Goal: Find specific page/section: Find specific page/section

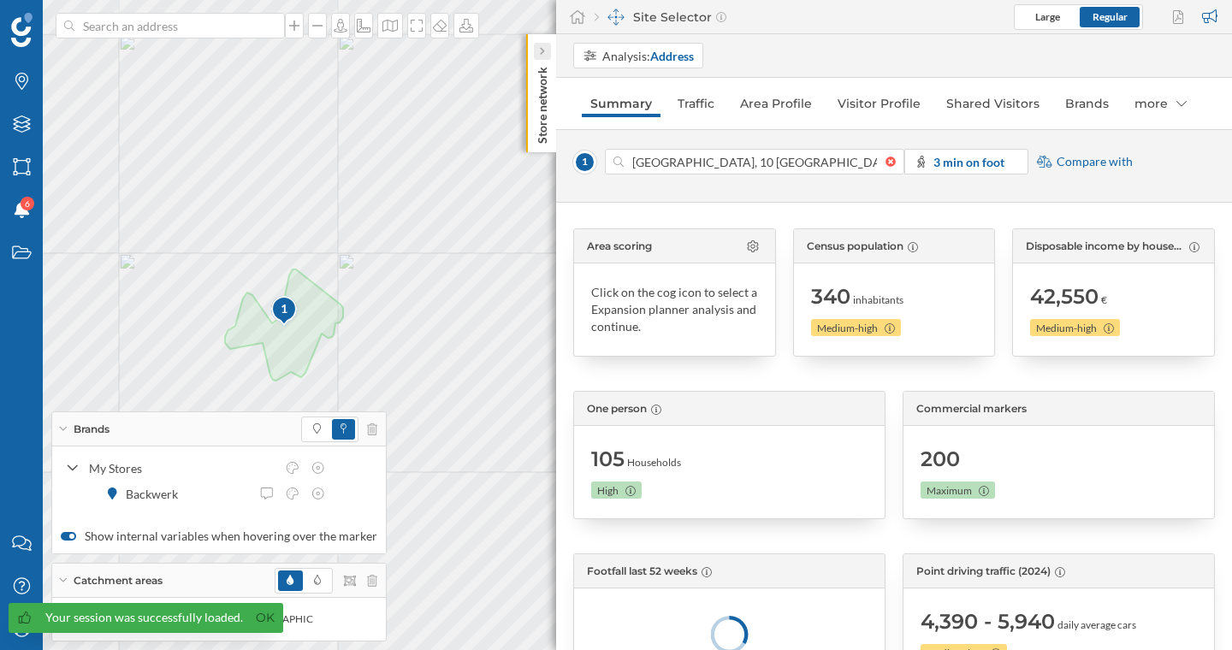
click at [539, 45] on icon at bounding box center [541, 51] width 5 height 17
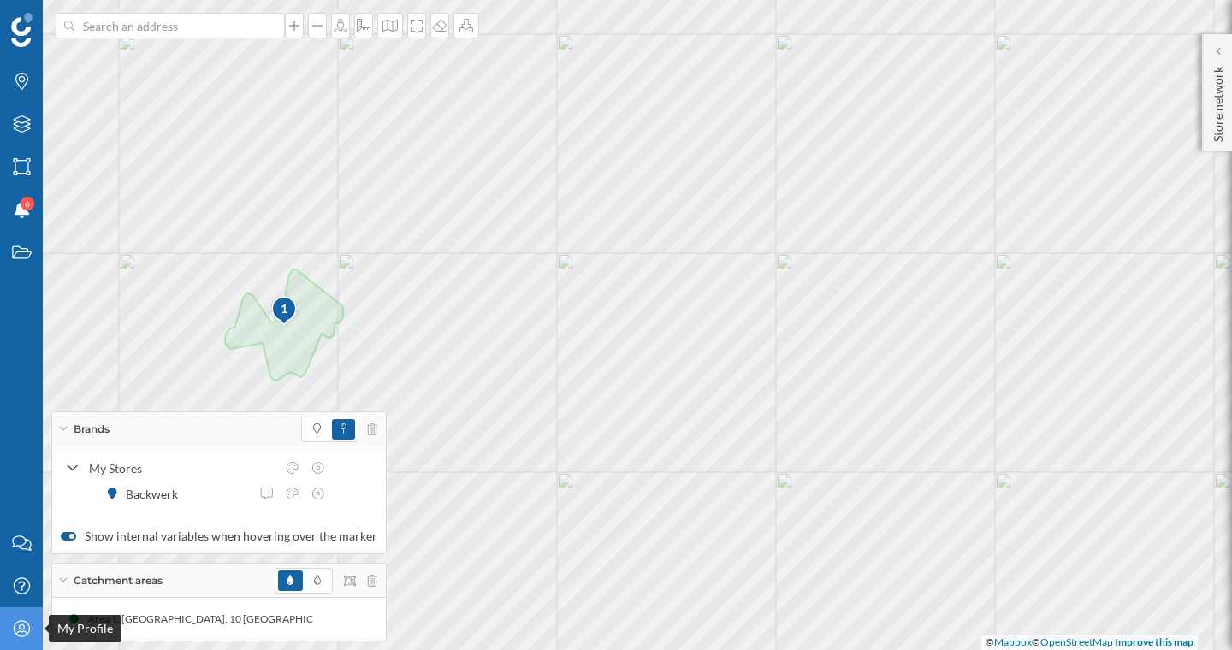
click at [21, 628] on icon "My Profile" at bounding box center [21, 628] width 21 height 17
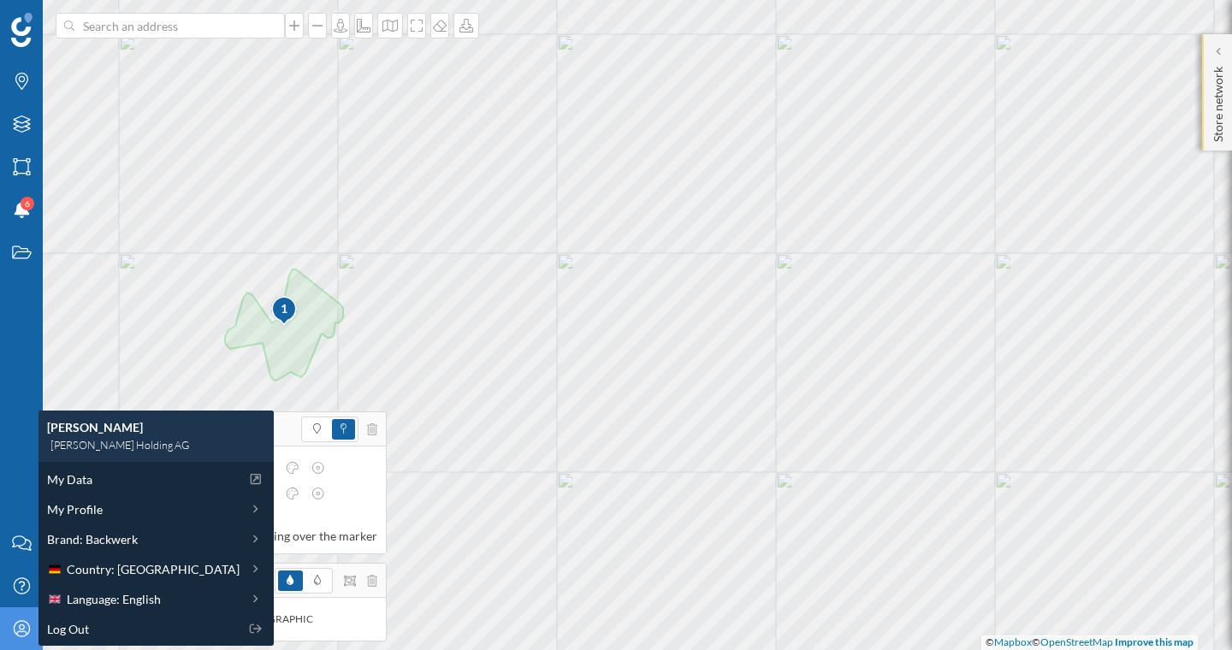
click at [1208, 70] on div "Store network" at bounding box center [1217, 92] width 30 height 116
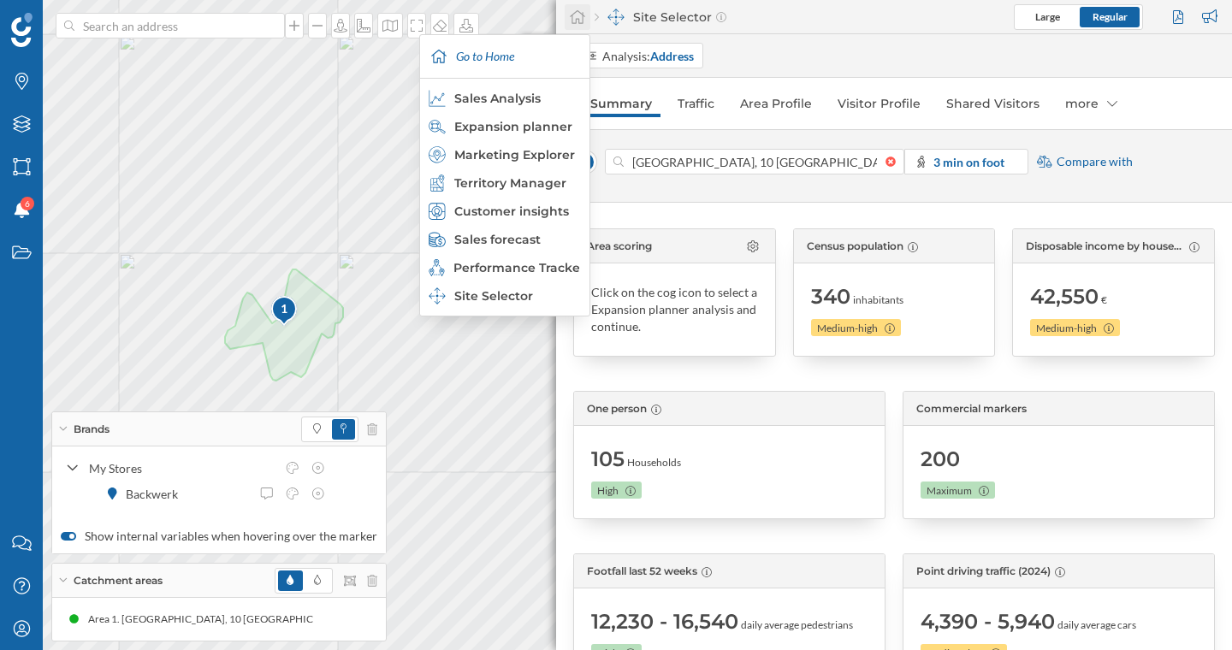
click at [579, 14] on icon at bounding box center [577, 16] width 17 height 15
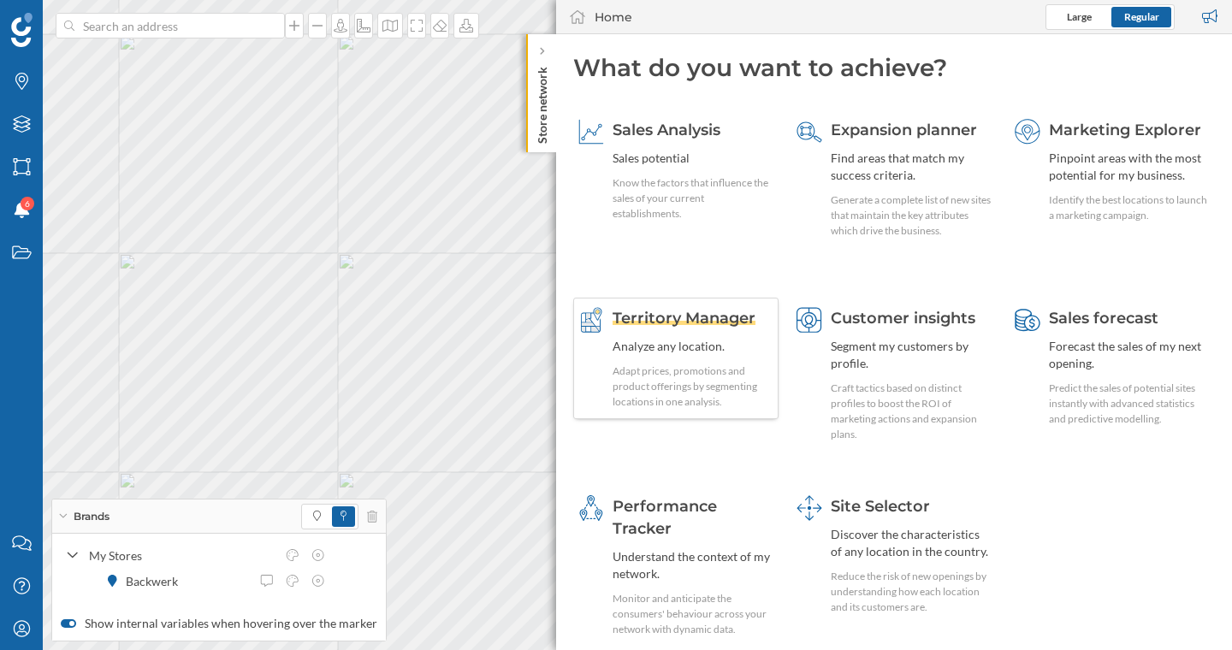
click at [729, 325] on span "Territory Manager" at bounding box center [684, 318] width 143 height 19
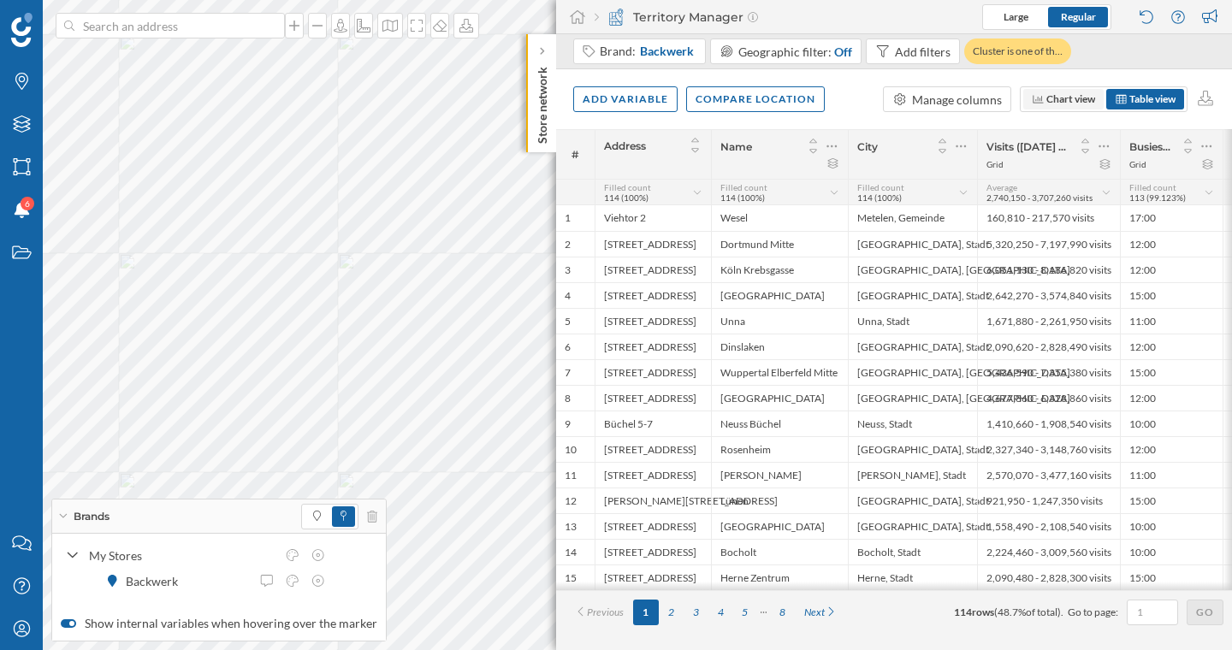
click at [1047, 99] on span "Chart view" at bounding box center [1071, 98] width 49 height 13
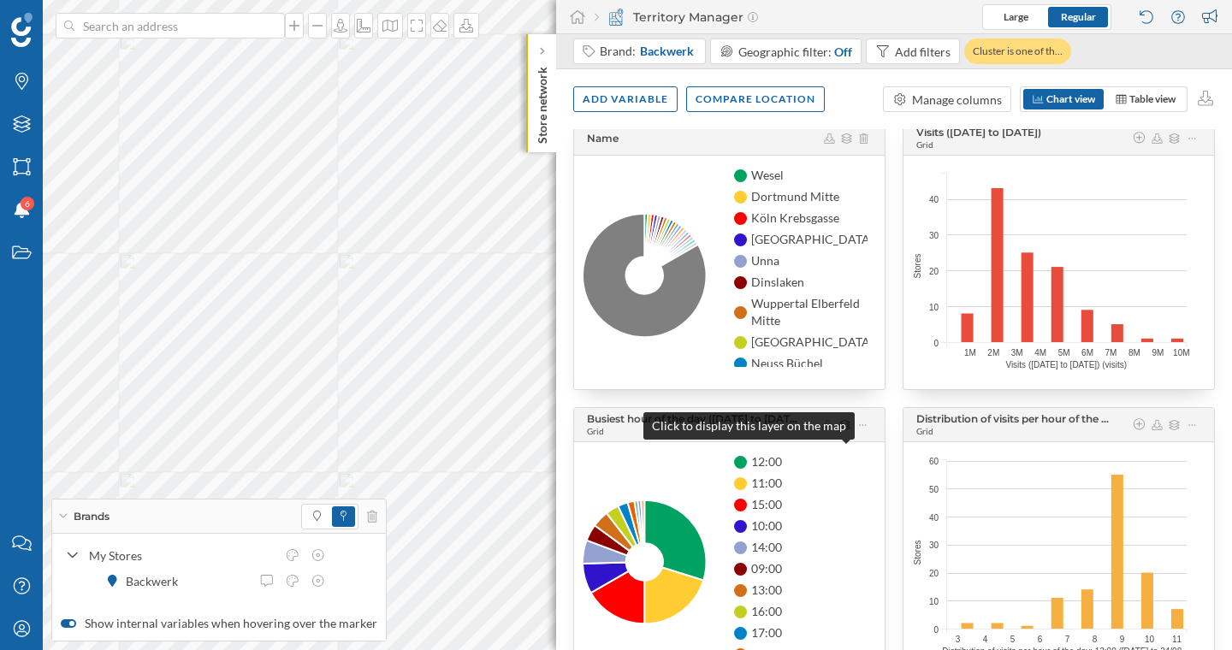
scroll to position [28, 0]
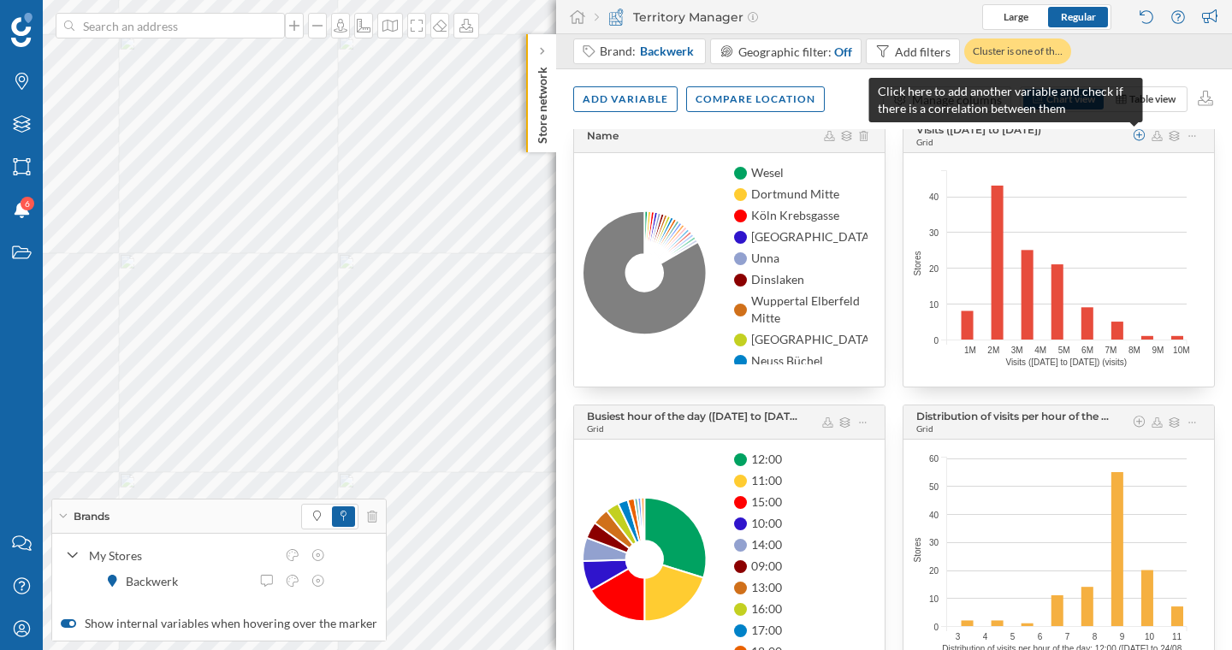
click at [1132, 134] on icon at bounding box center [1139, 135] width 15 height 12
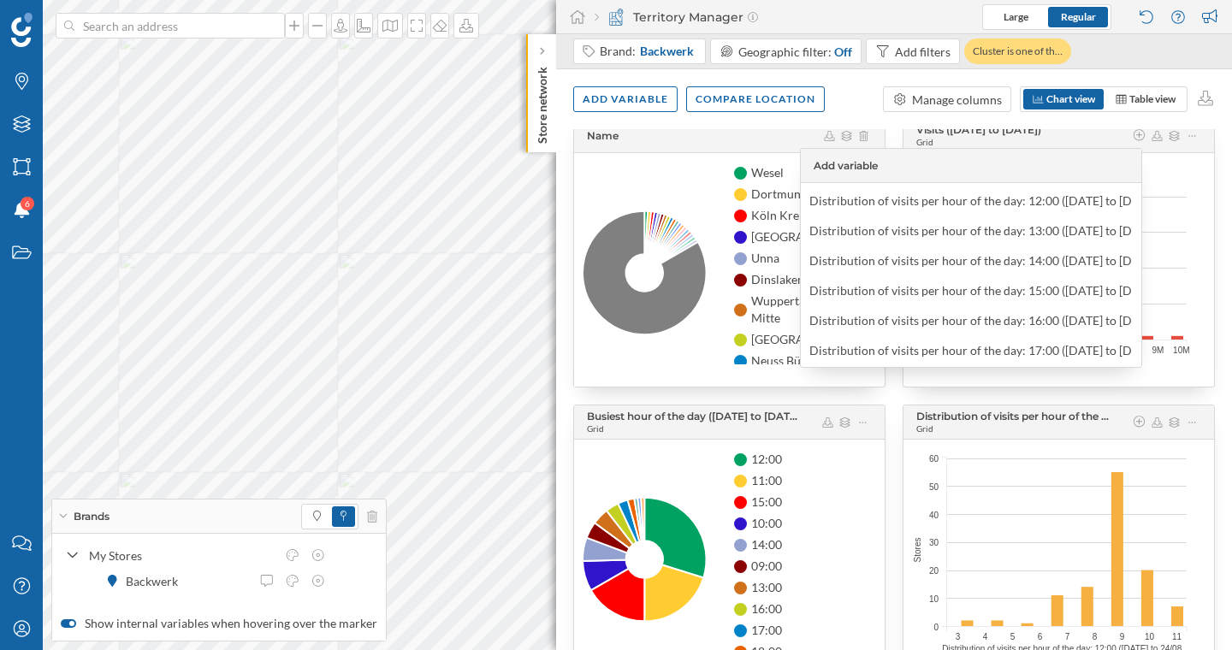
click at [1212, 162] on div "Name Wesel Dortmund Mitte Köln Krebsgasse Mönchengladbach West Unna Dinslaken W…" at bounding box center [894, 389] width 676 height 521
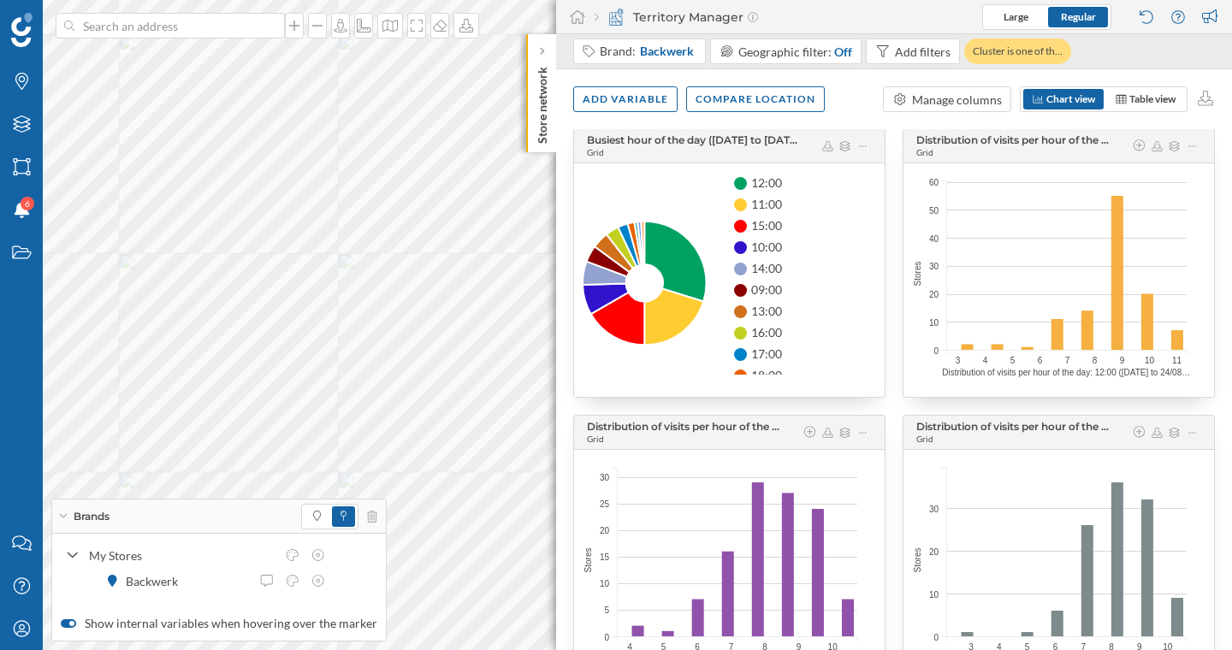
scroll to position [307, 0]
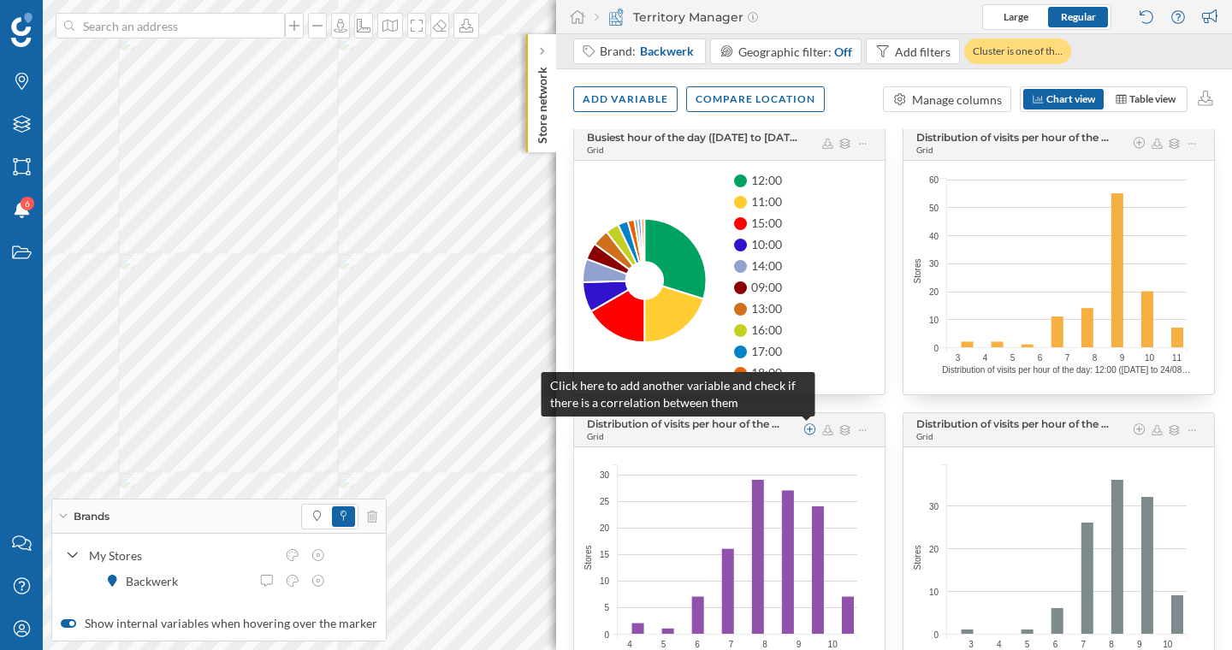
click at [803, 433] on icon at bounding box center [810, 430] width 15 height 12
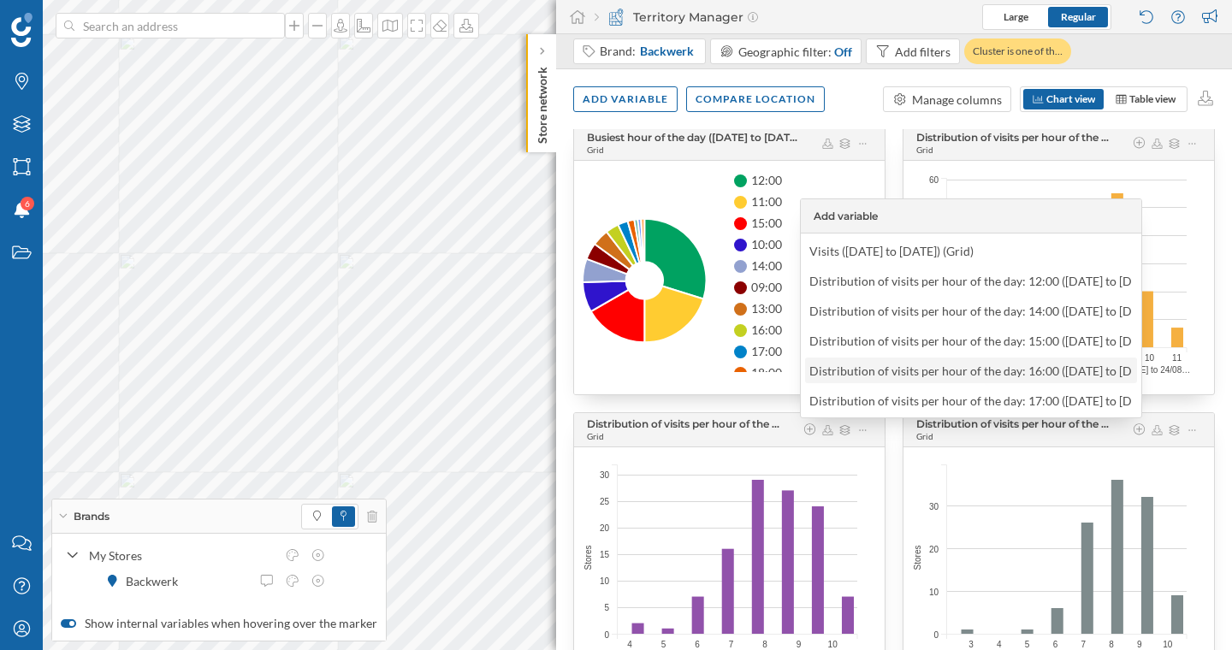
click at [876, 371] on div "Distribution of visits per hour of the day: 16:00 (10/03/2025 to 24/08/2025) (G…" at bounding box center [968, 371] width 384 height 15
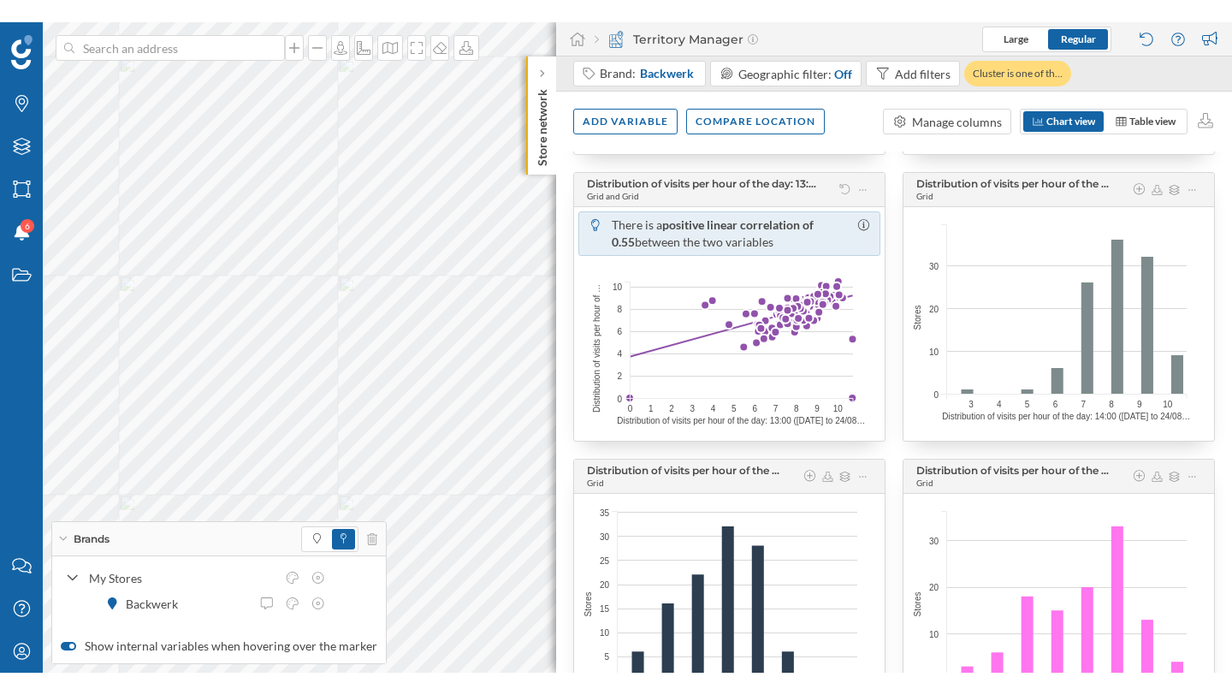
scroll to position [569, 0]
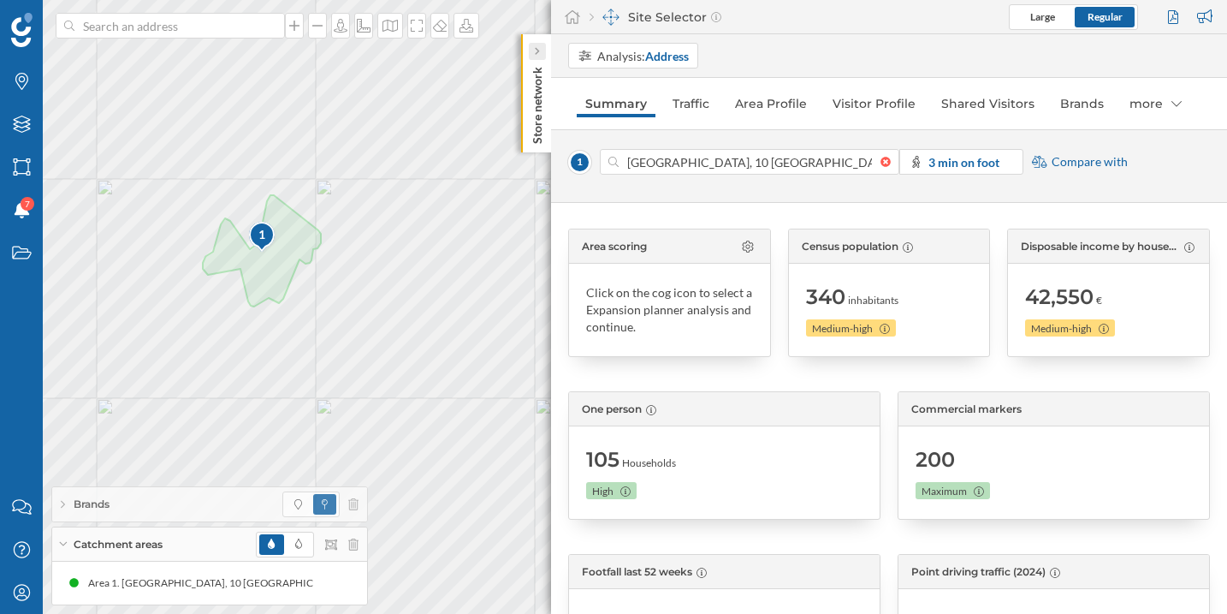
click at [535, 48] on icon at bounding box center [536, 51] width 5 height 9
